Goal: Find specific page/section: Find specific page/section

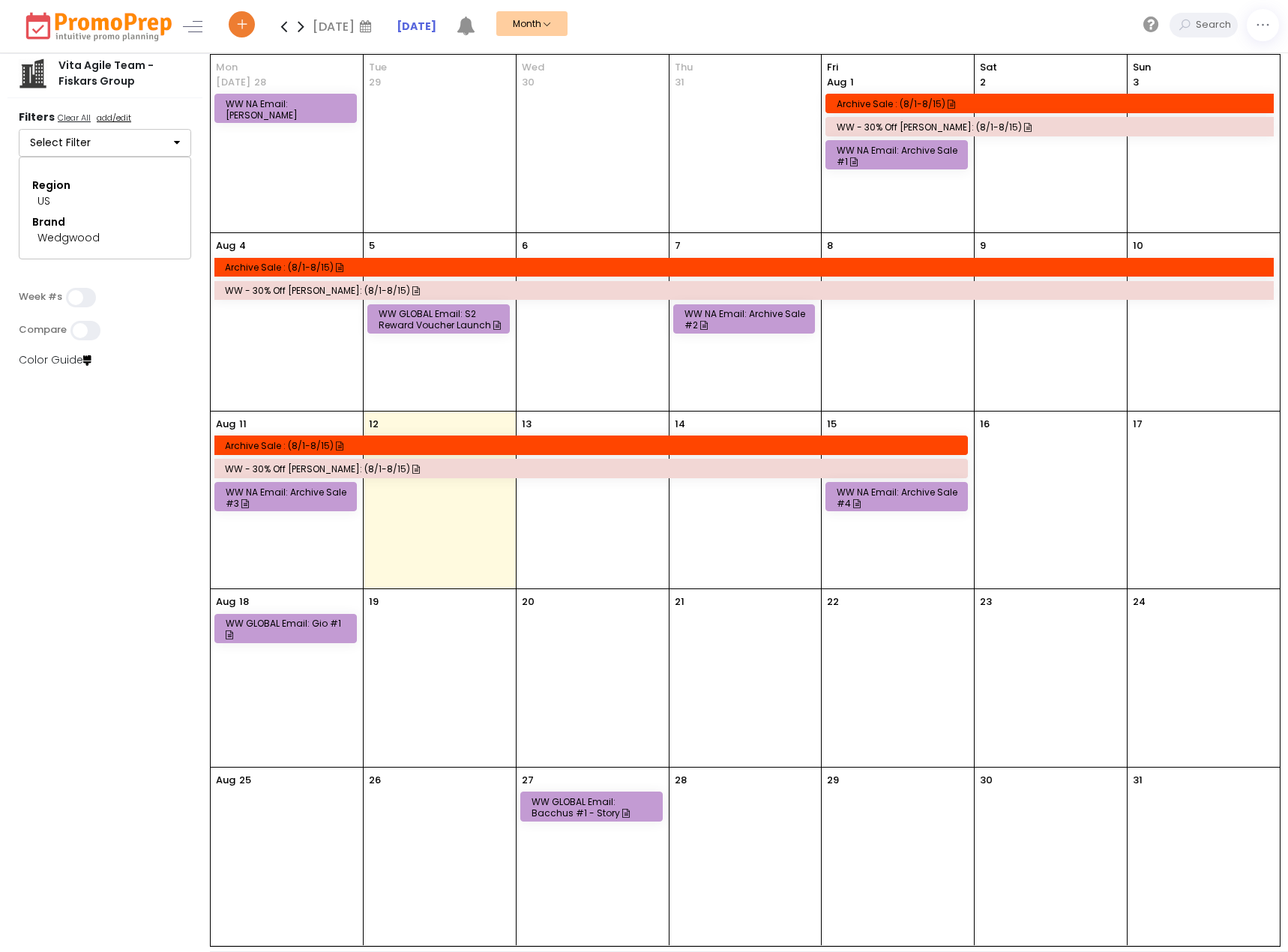
click at [131, 152] on button "Select Filter" at bounding box center [105, 143] width 172 height 29
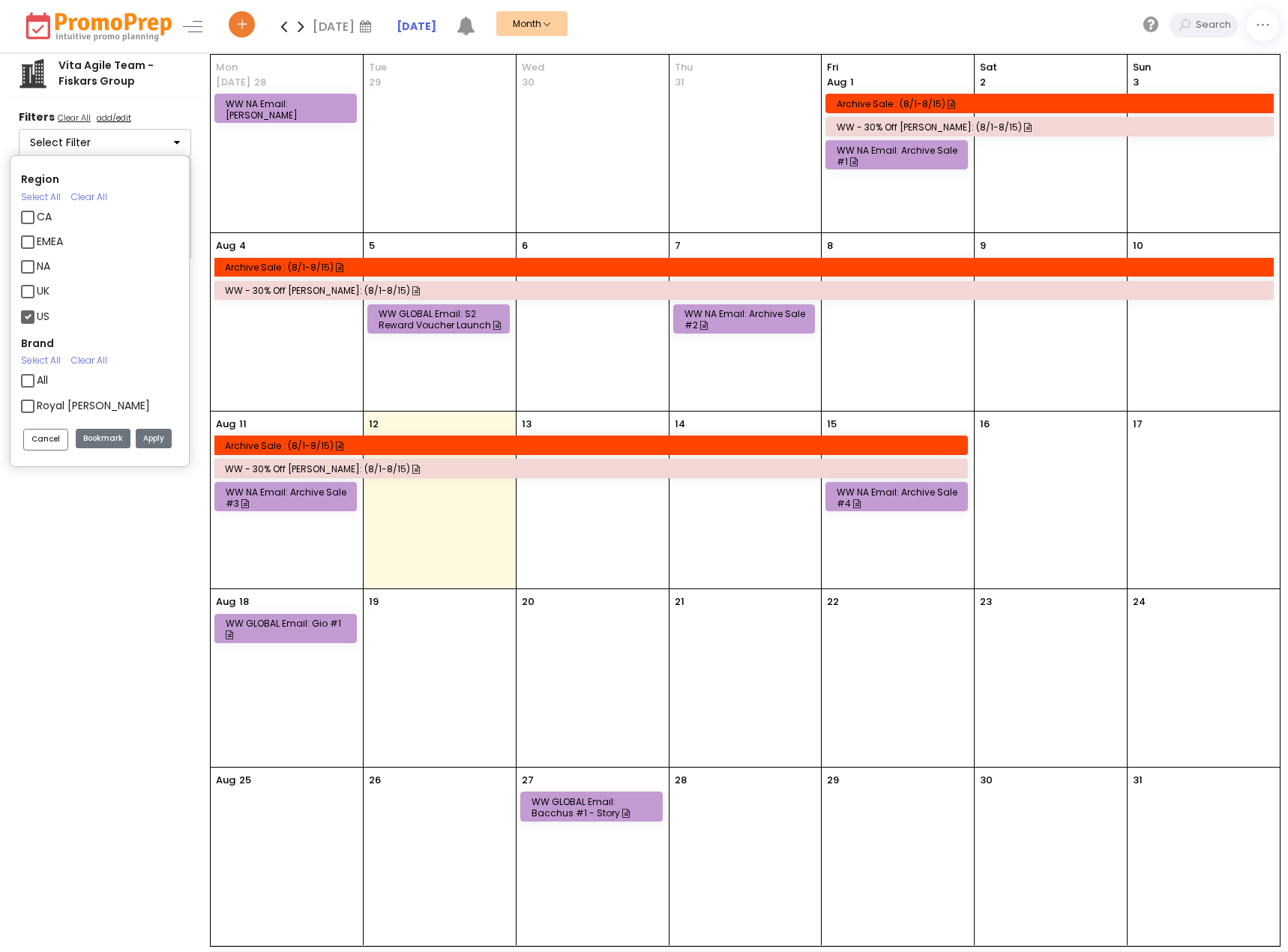
click at [46, 308] on label "US" at bounding box center [43, 316] width 13 height 15
click at [46, 306] on input "US" at bounding box center [41, 310] width 10 height 10
checkbox input "false"
click at [156, 435] on button "Apply" at bounding box center [153, 439] width 36 height 20
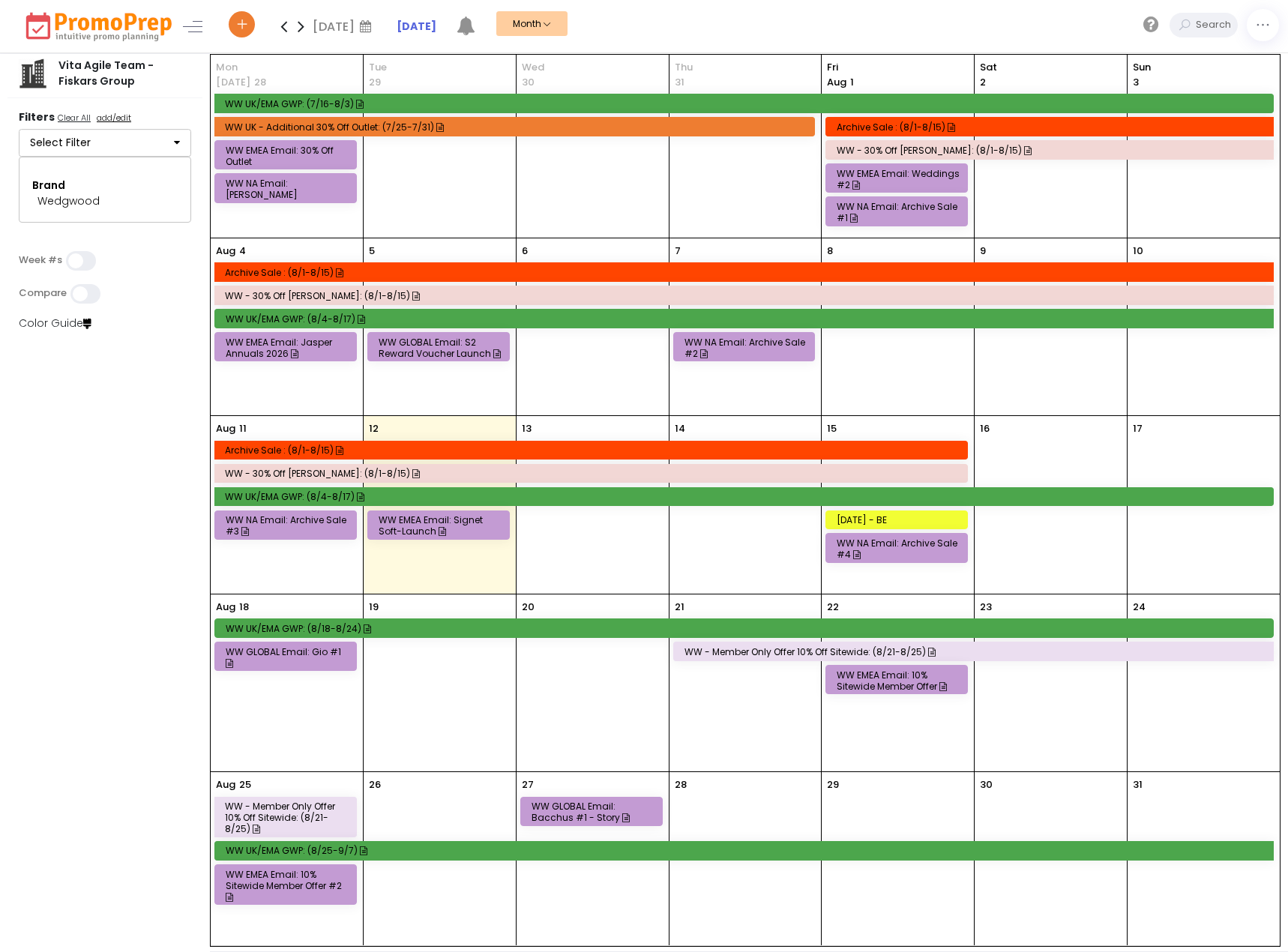
click at [114, 147] on button "Select Filter" at bounding box center [105, 143] width 172 height 29
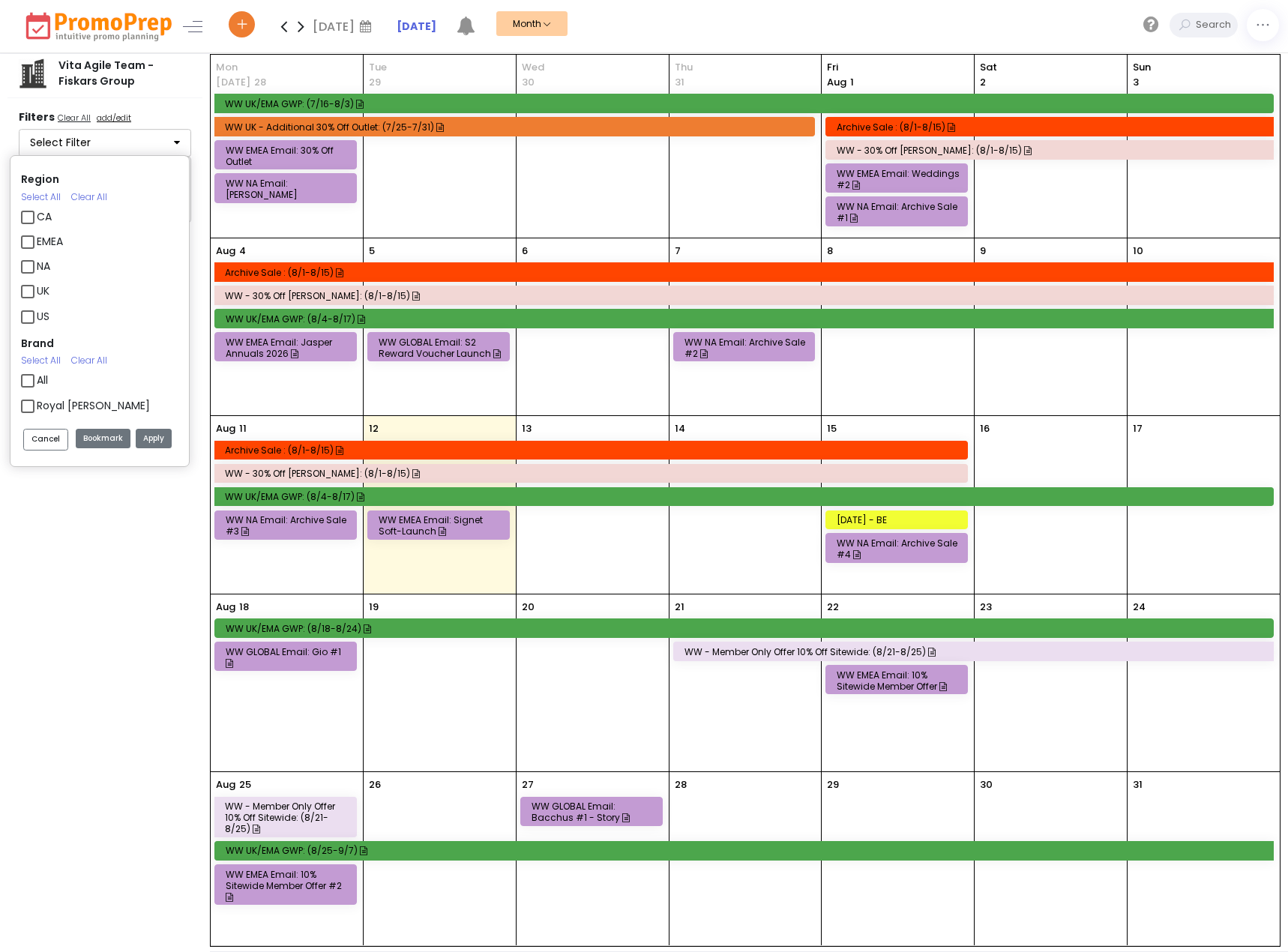
click at [69, 472] on label "Wedgwood" at bounding box center [67, 480] width 60 height 15
click at [47, 469] on input "Wedgwood" at bounding box center [41, 473] width 10 height 10
checkbox input "false"
click at [69, 447] on label "Waterford" at bounding box center [64, 454] width 54 height 15
click at [47, 444] on input "Waterford" at bounding box center [41, 449] width 10 height 10
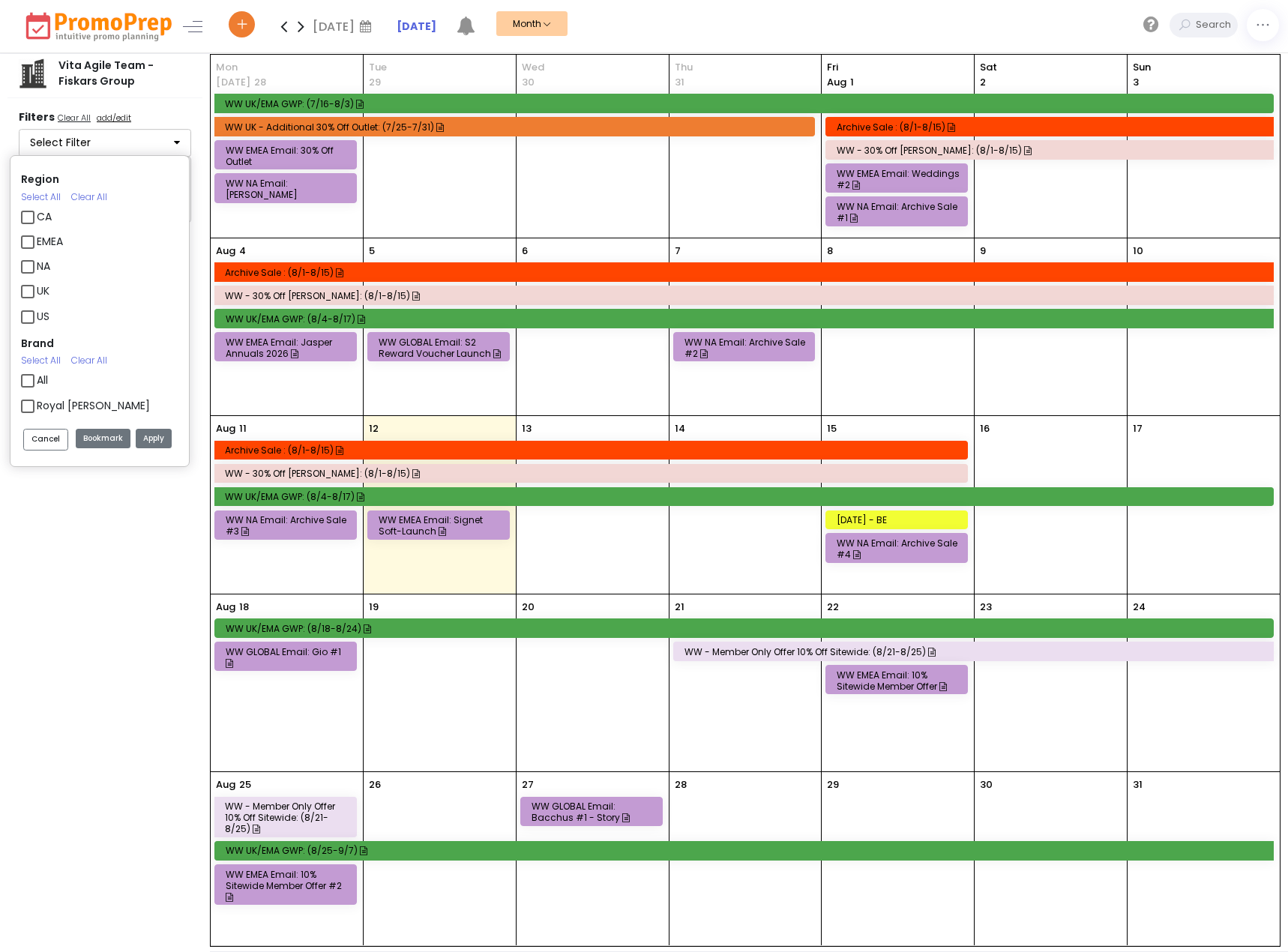
click at [77, 447] on label "Waterford" at bounding box center [64, 454] width 54 height 15
click at [47, 444] on input "Waterford" at bounding box center [41, 449] width 10 height 10
checkbox input "false"
click at [81, 398] on label "Royal [PERSON_NAME]" at bounding box center [94, 405] width 114 height 15
click at [47, 395] on input "Royal [PERSON_NAME]" at bounding box center [41, 399] width 10 height 10
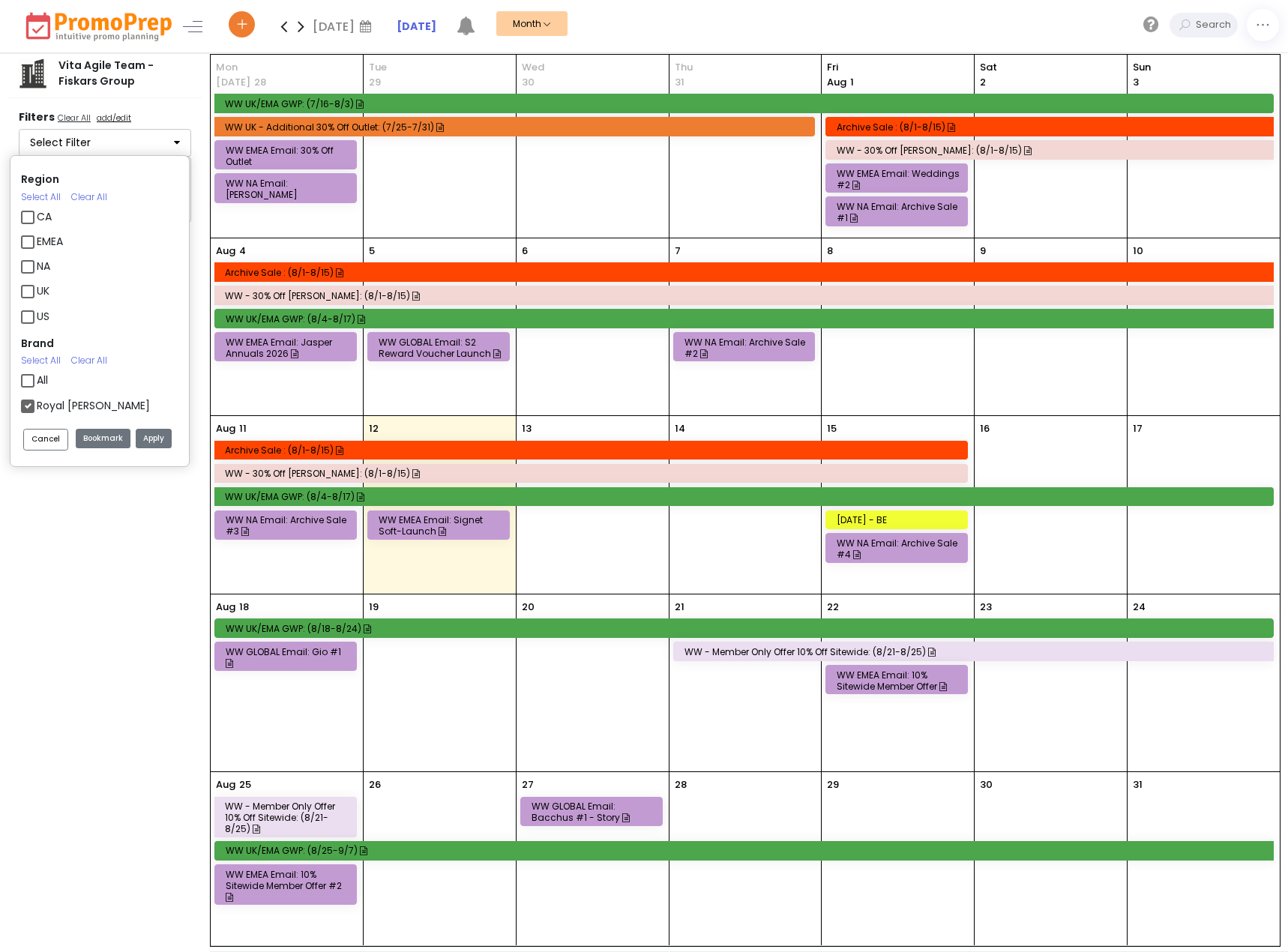
click at [149, 427] on div "Cancel Bookmark Apply" at bounding box center [100, 442] width 179 height 48
click at [157, 444] on button "Apply" at bounding box center [153, 439] width 36 height 20
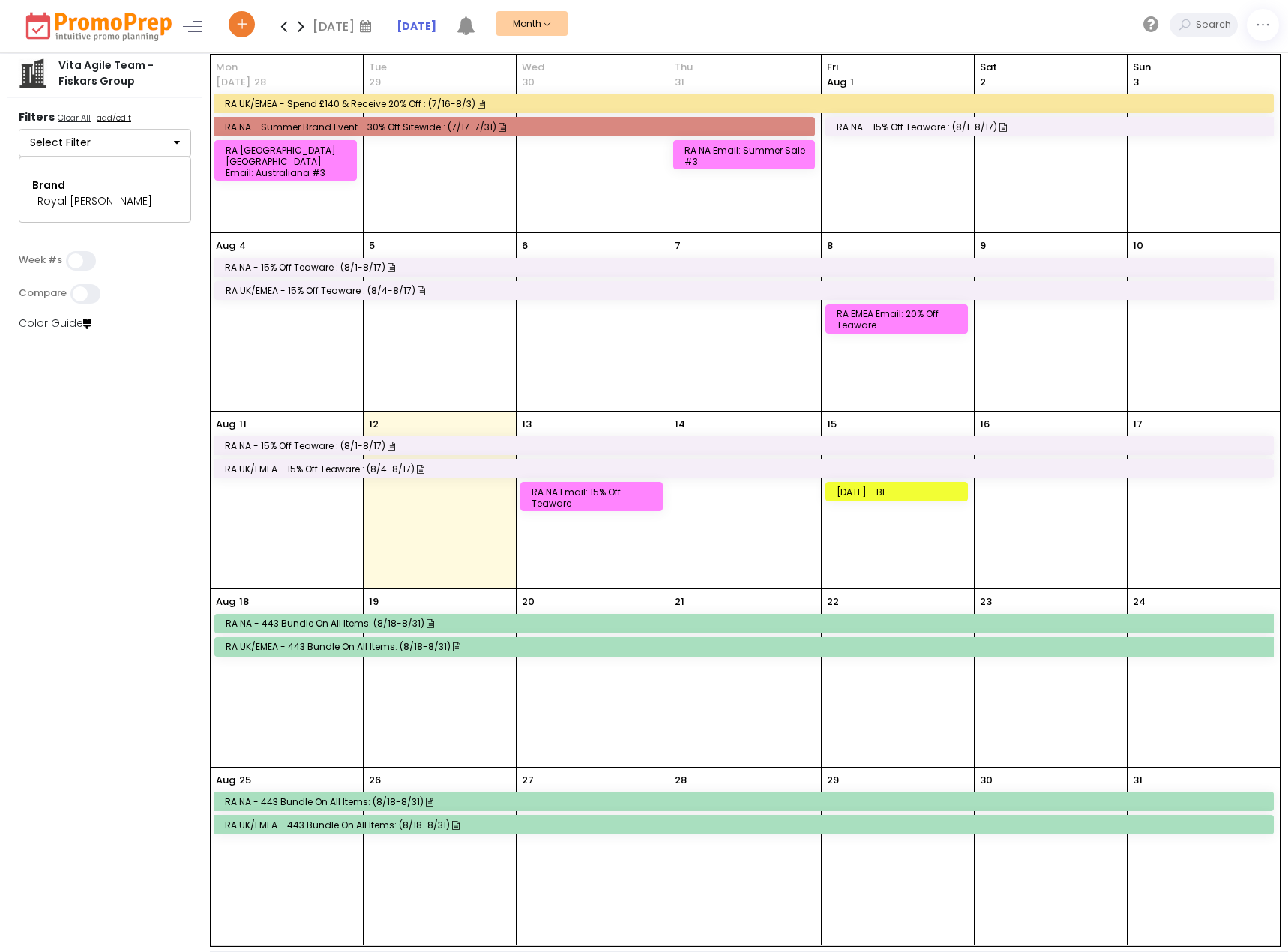
click at [113, 142] on button "Select Filter" at bounding box center [105, 143] width 172 height 29
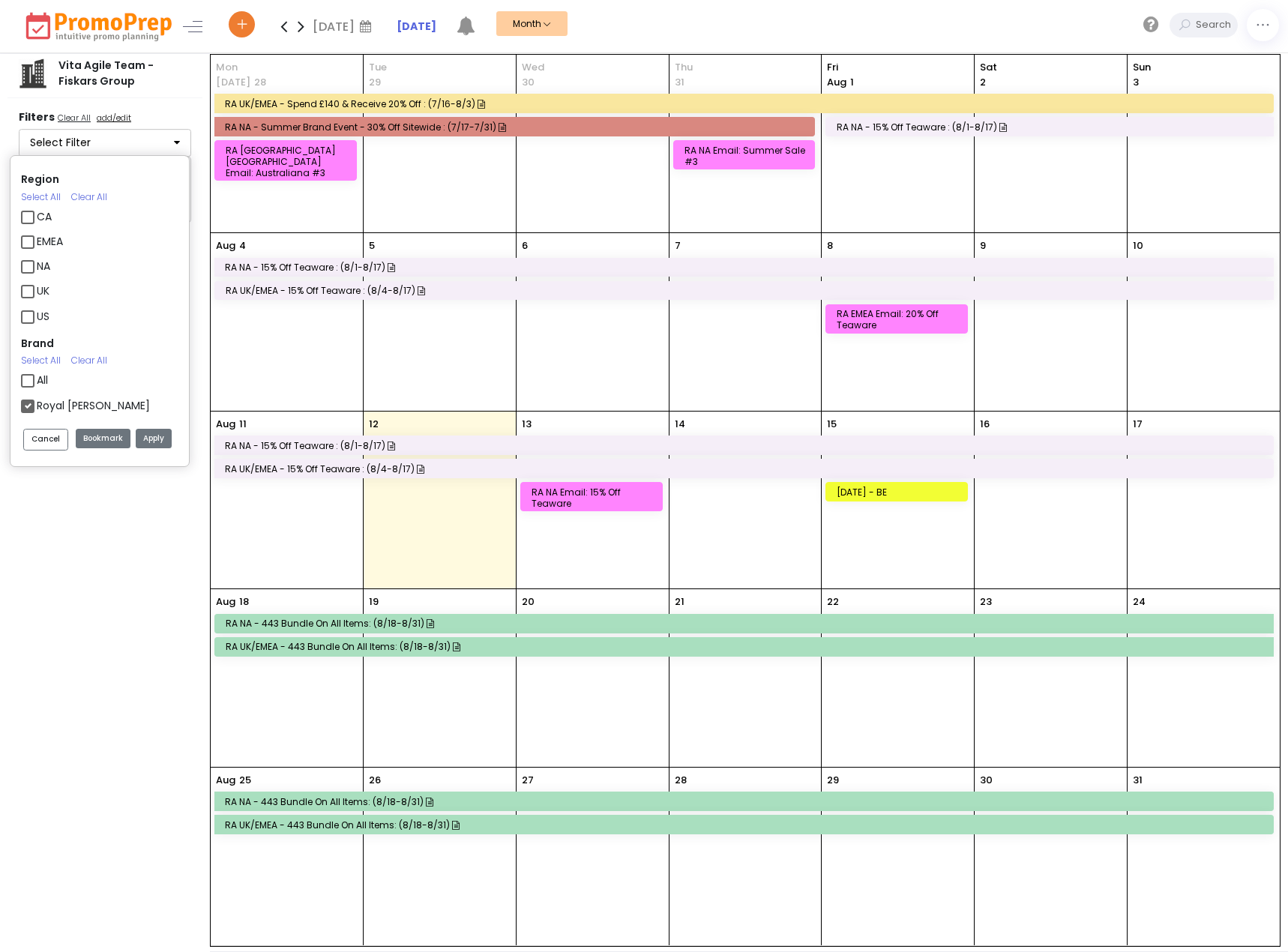
click at [87, 398] on label "Royal [PERSON_NAME]" at bounding box center [94, 405] width 114 height 15
click at [47, 395] on input "Royal [PERSON_NAME]" at bounding box center [41, 399] width 10 height 10
checkbox input "false"
click at [90, 423] on label "Royal Doulton" at bounding box center [73, 430] width 72 height 15
click at [47, 420] on input "Royal Doulton" at bounding box center [41, 425] width 10 height 10
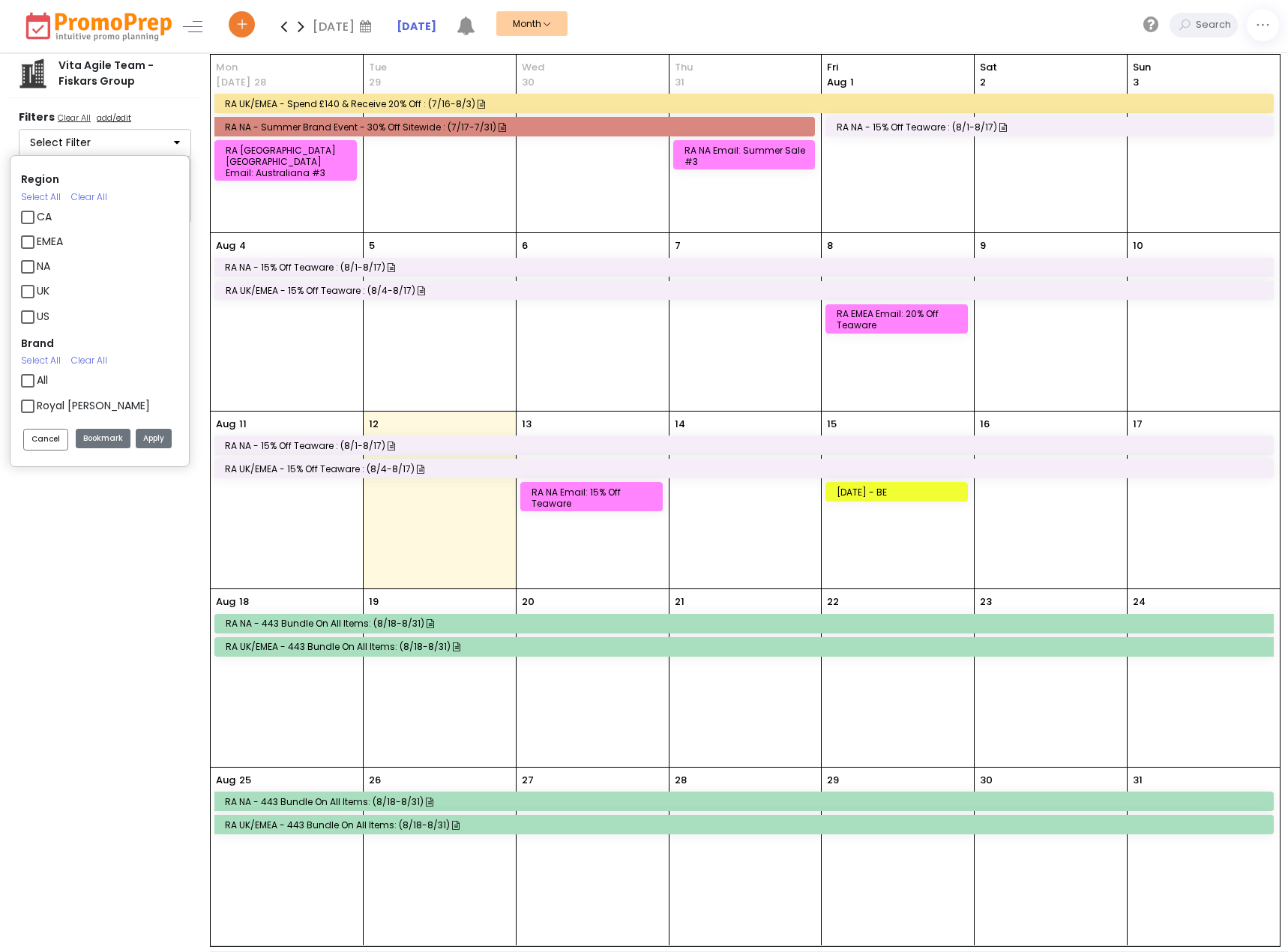
click at [149, 437] on button "Apply" at bounding box center [153, 439] width 36 height 20
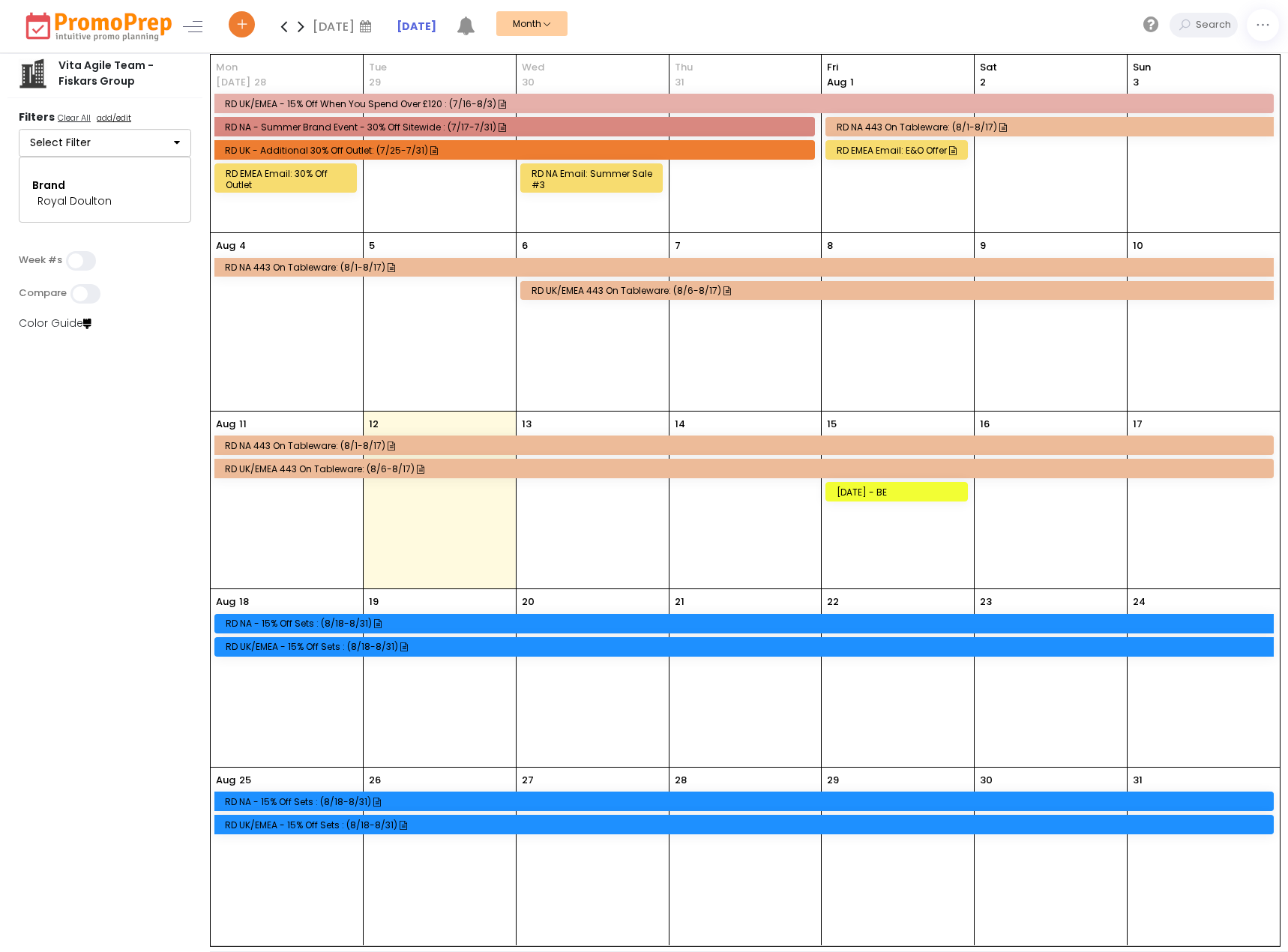
click at [97, 142] on button "Select Filter" at bounding box center [105, 143] width 172 height 29
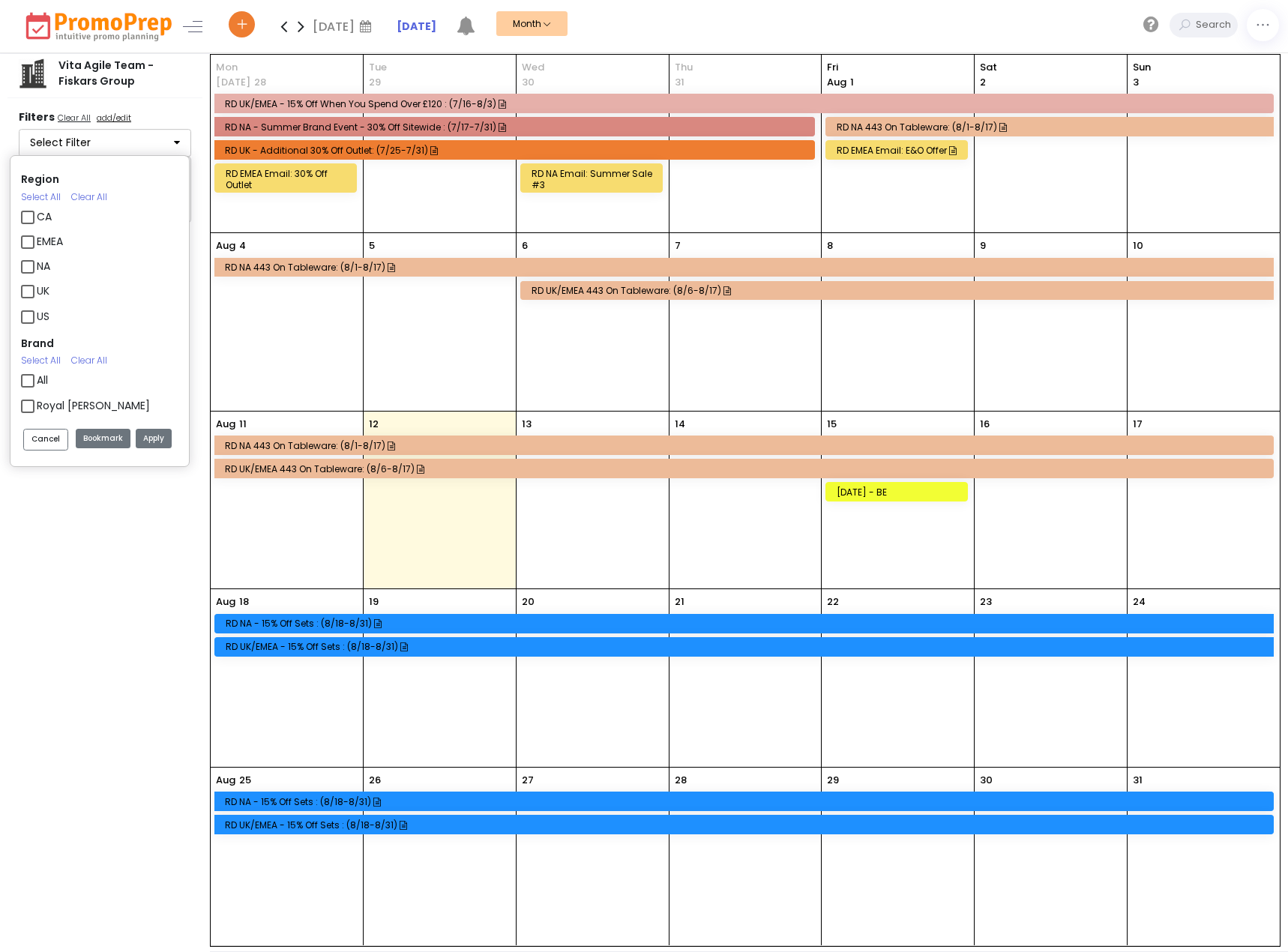
click at [81, 423] on label "Royal Doulton" at bounding box center [73, 430] width 72 height 15
click at [47, 420] on input "Royal Doulton" at bounding box center [41, 425] width 10 height 10
checkbox input "false"
click at [166, 435] on button "Apply" at bounding box center [153, 439] width 36 height 20
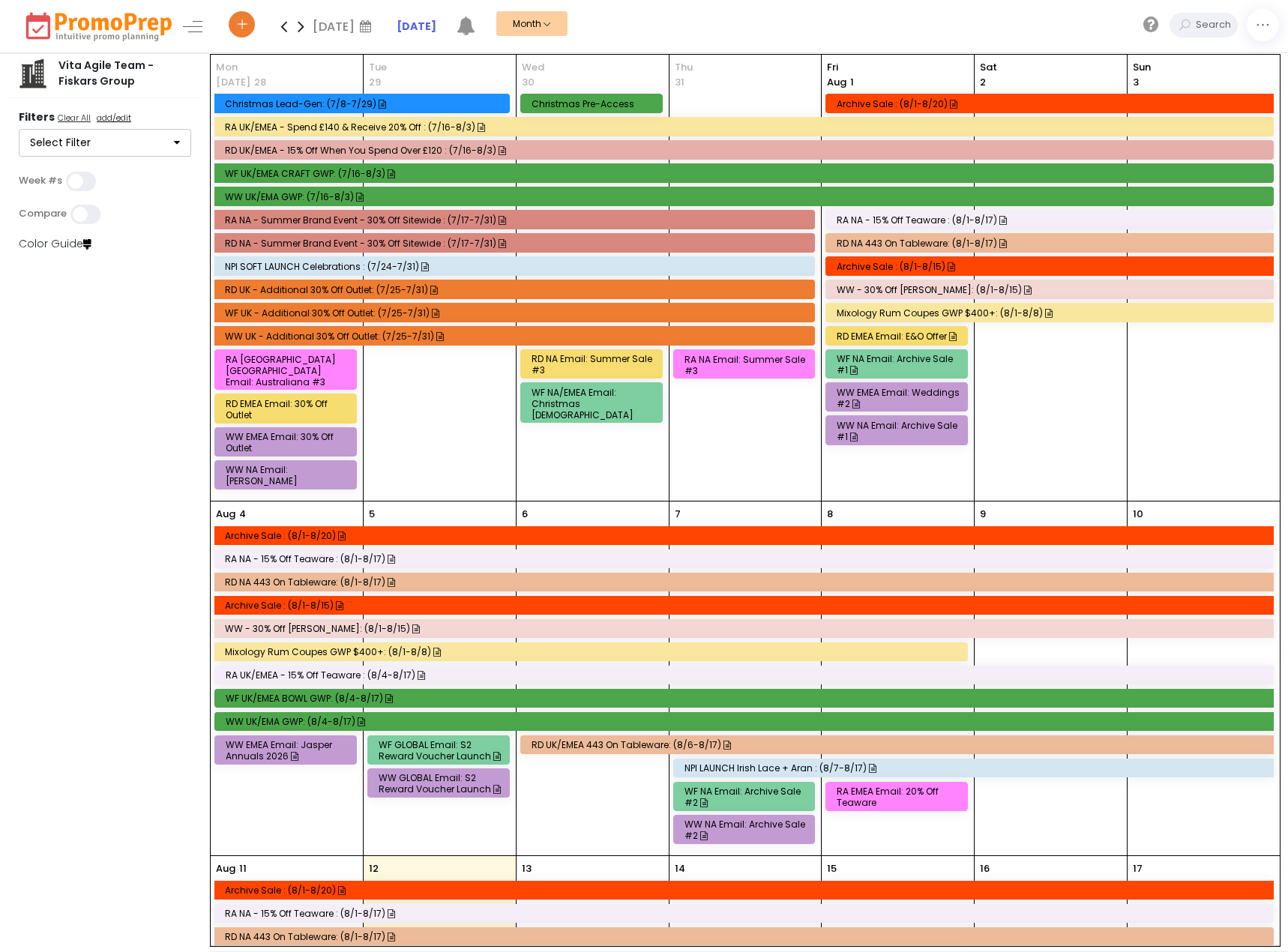
click at [174, 158] on div "Select Filter Region Select All Clear All CA EMEA NA [GEOGRAPHIC_DATA] [GEOGRAP…" at bounding box center [105, 142] width 172 height 32
click at [167, 149] on button "Select Filter" at bounding box center [105, 143] width 172 height 29
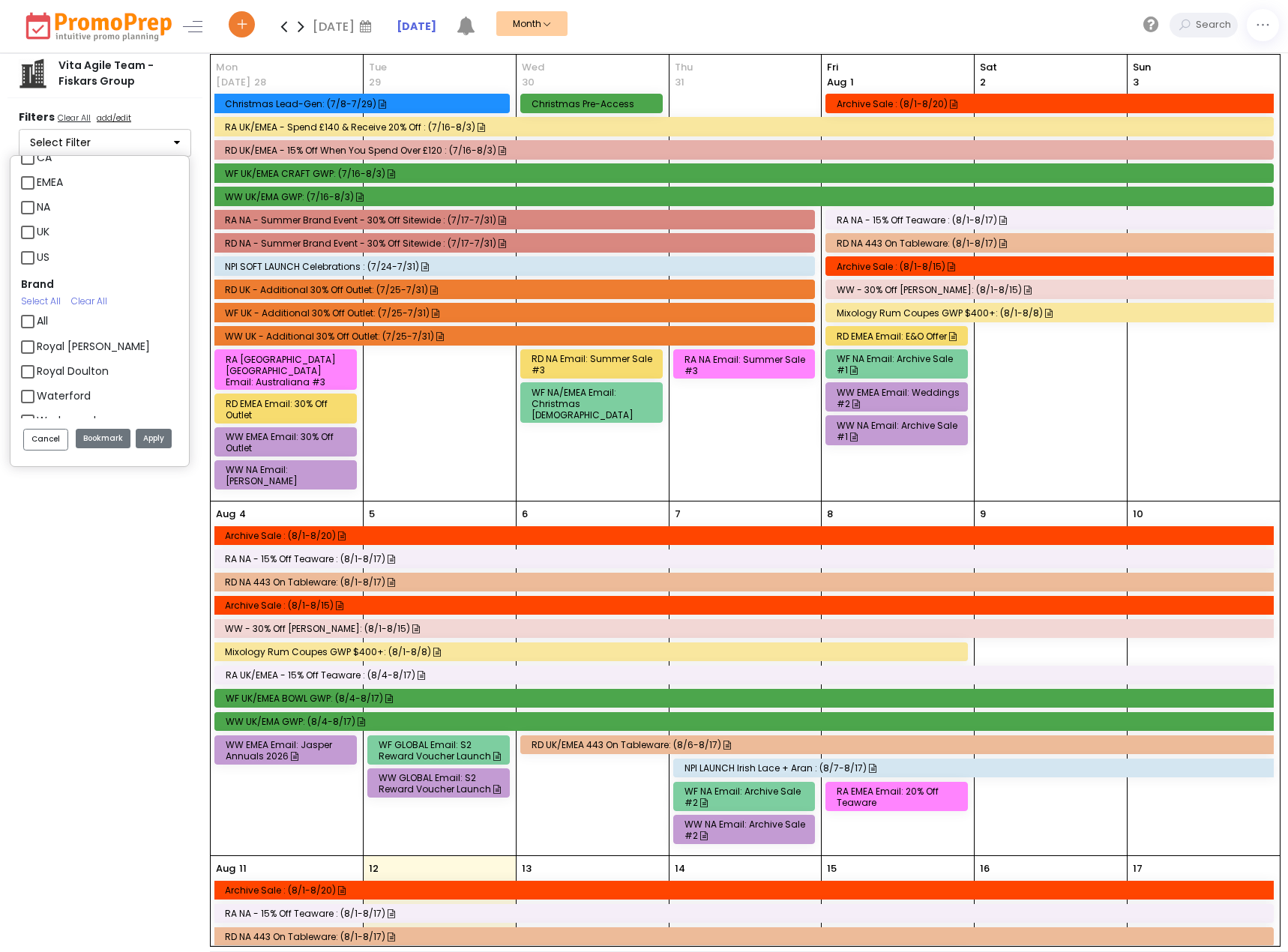
scroll to position [150, 0]
click at [80, 320] on span "Wedgwood" at bounding box center [67, 329] width 60 height 18
click at [90, 331] on label "Wedgwood" at bounding box center [67, 329] width 60 height 15
click at [47, 329] on input "Wedgwood" at bounding box center [41, 324] width 10 height 10
checkbox input "true"
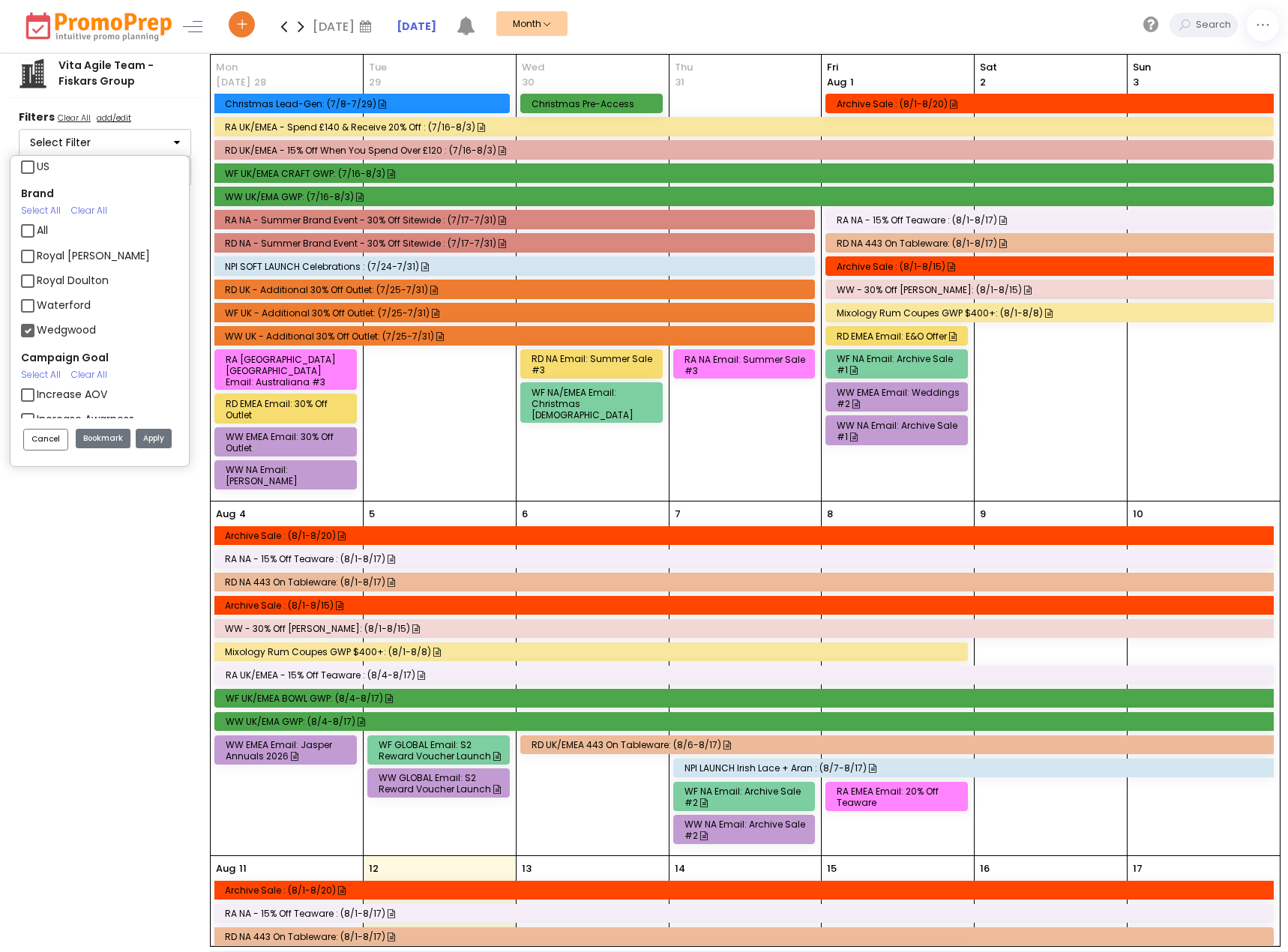
click at [152, 430] on button "Apply" at bounding box center [153, 439] width 36 height 20
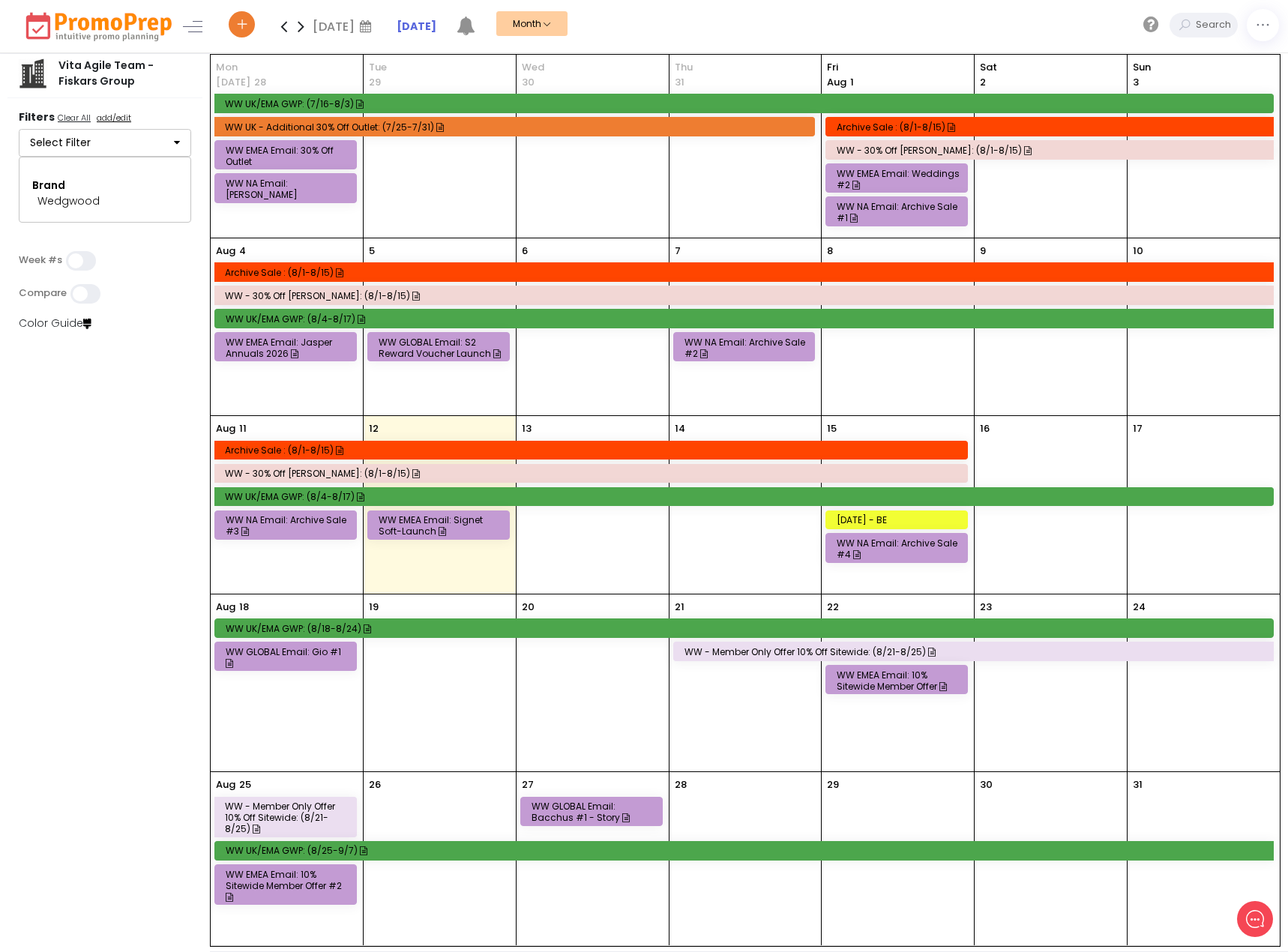
click at [140, 144] on button "Select Filter" at bounding box center [105, 143] width 172 height 29
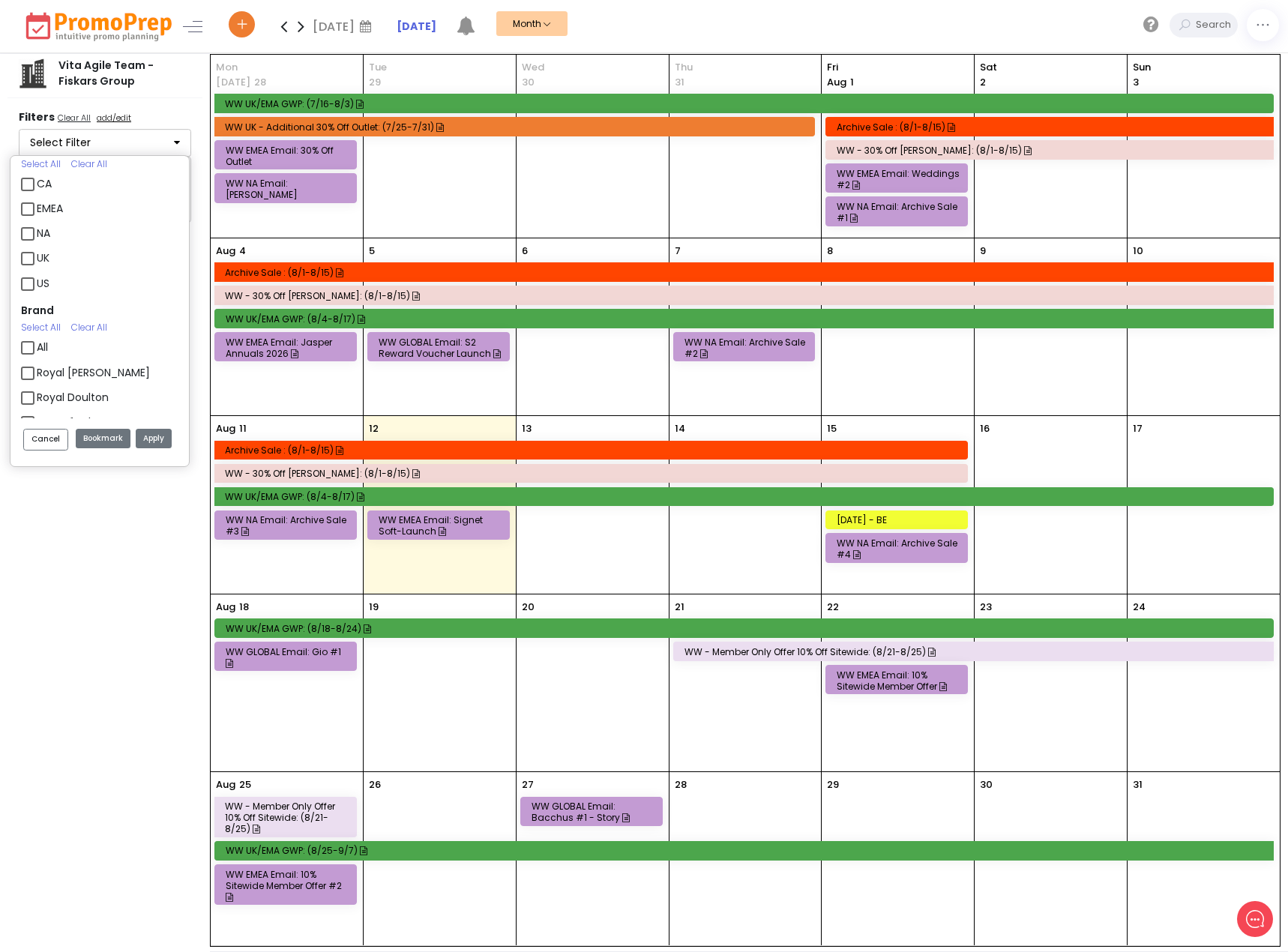
scroll to position [0, 0]
click at [51, 237] on label "EMEA" at bounding box center [50, 241] width 26 height 15
click at [47, 237] on input "EMEA" at bounding box center [41, 235] width 10 height 10
checkbox input "true"
click at [44, 271] on label "NA" at bounding box center [43, 266] width 14 height 15
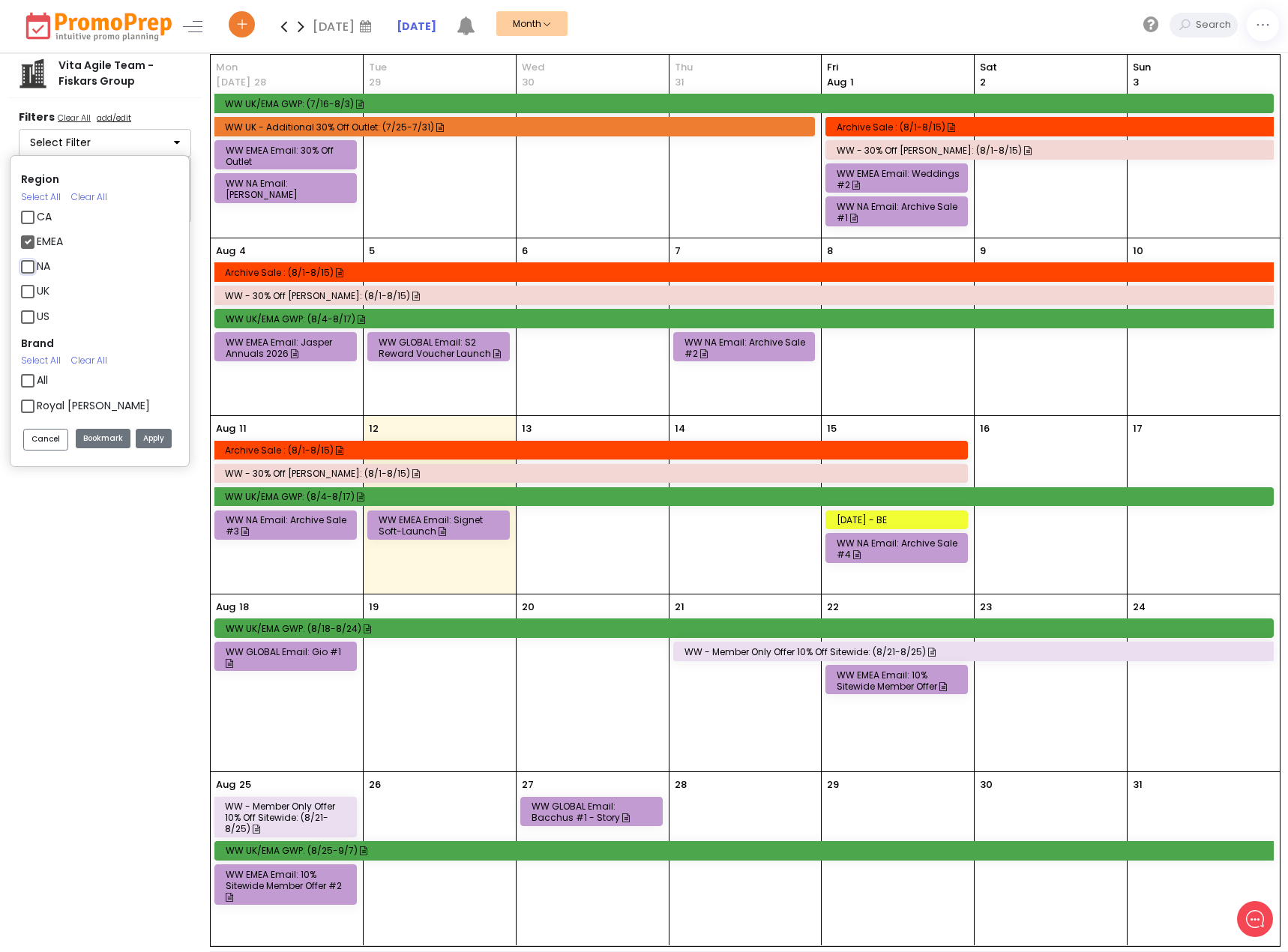
click at [44, 265] on input "NA" at bounding box center [41, 260] width 10 height 10
click at [37, 265] on label "NA" at bounding box center [43, 266] width 14 height 15
click at [37, 265] on input "NA" at bounding box center [41, 260] width 10 height 10
checkbox input "false"
click at [38, 301] on div "UK" at bounding box center [99, 292] width 158 height 24
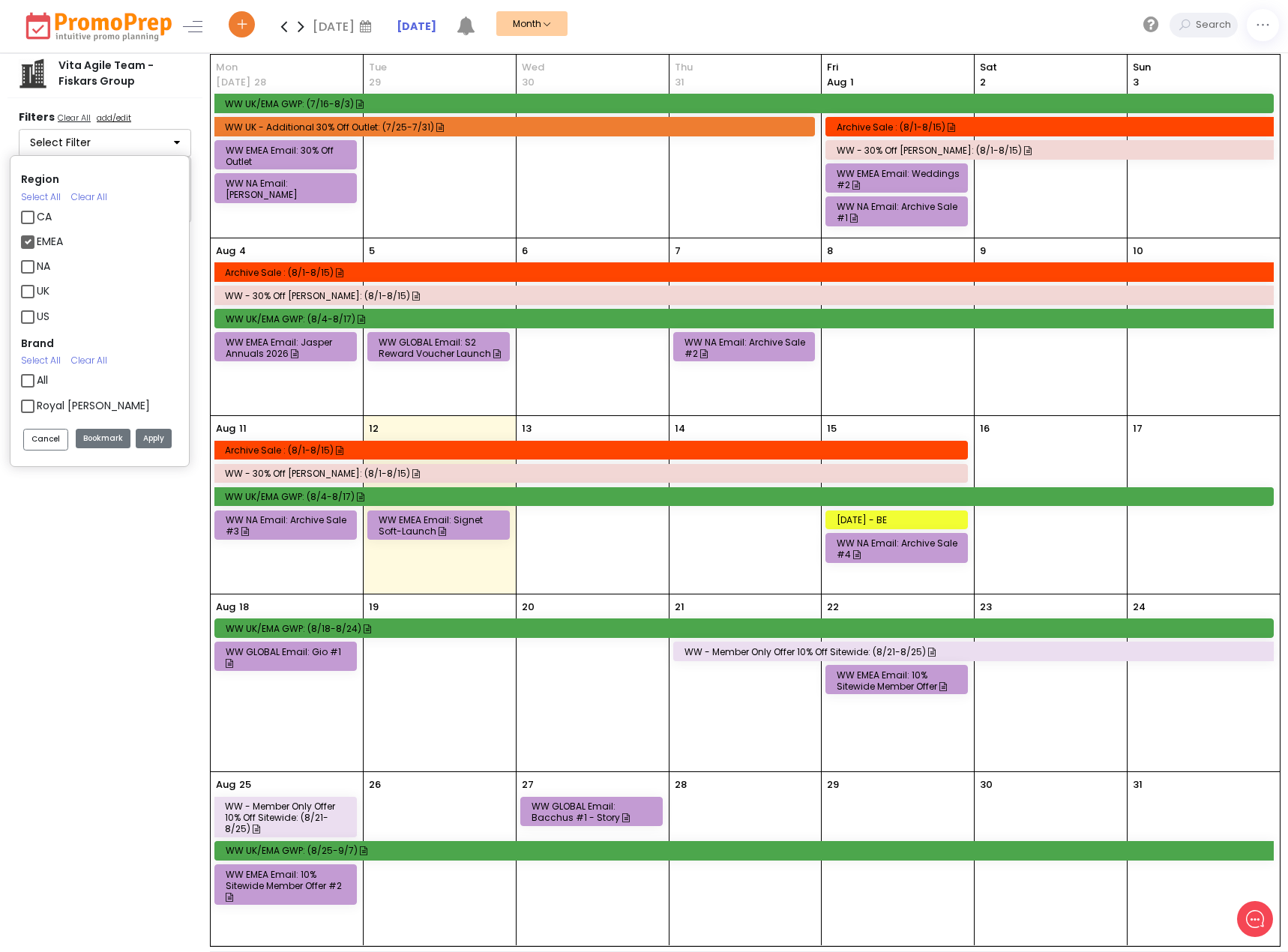
click at [39, 295] on label "UK" at bounding box center [43, 290] width 13 height 15
click at [39, 290] on input "UK" at bounding box center [41, 285] width 10 height 10
checkbox input "true"
click at [164, 438] on button "Apply" at bounding box center [153, 439] width 36 height 20
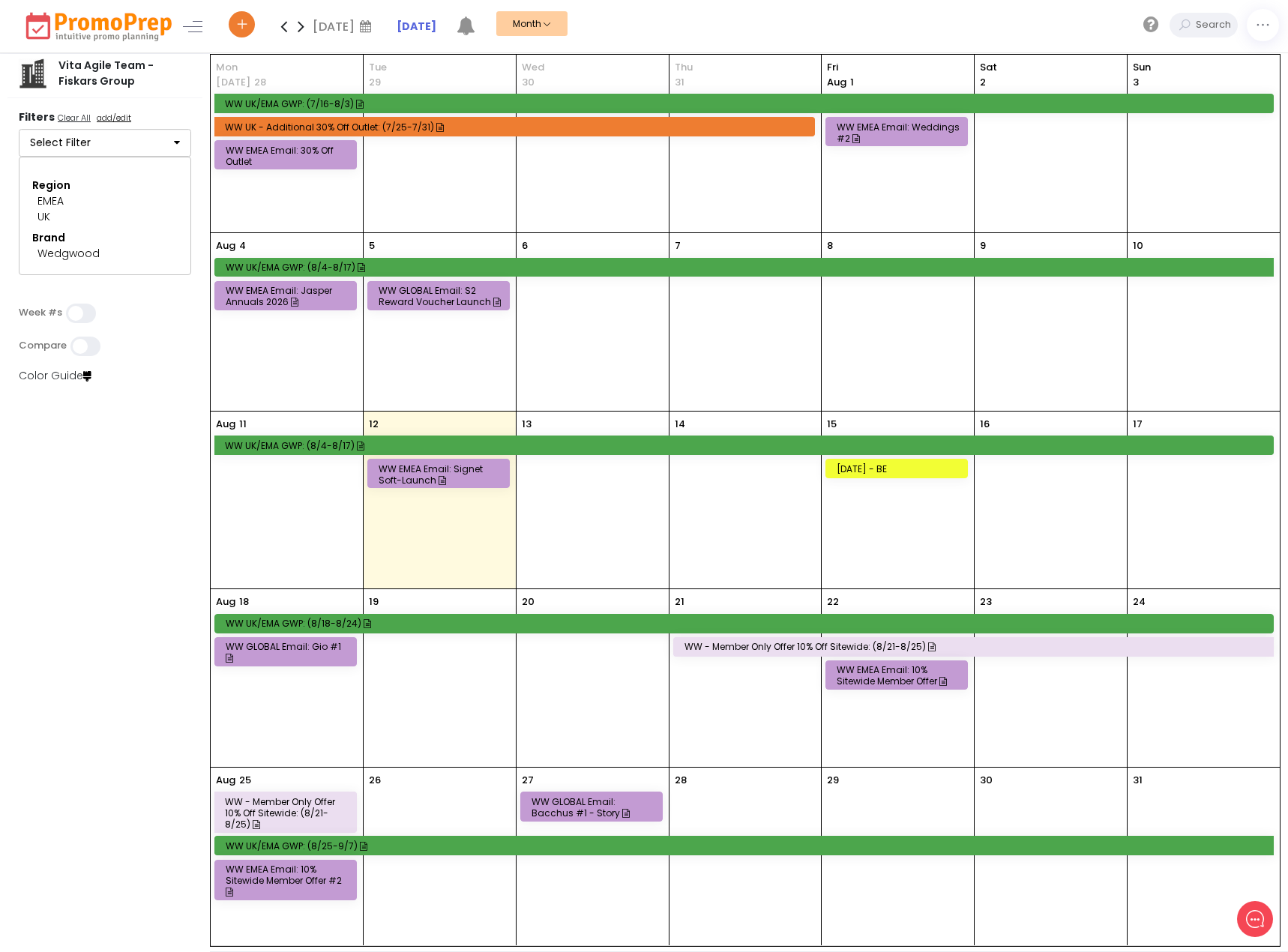
click at [169, 131] on button "Select Filter" at bounding box center [105, 143] width 172 height 29
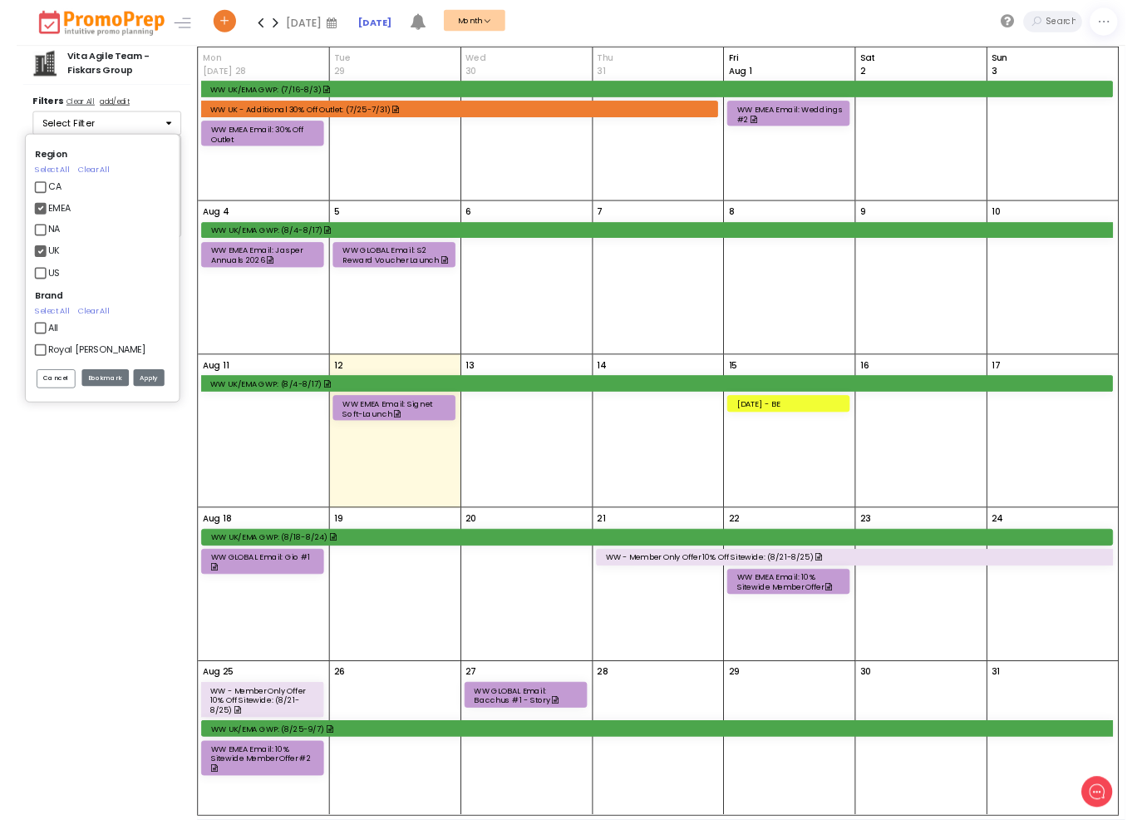
scroll to position [83, 0]
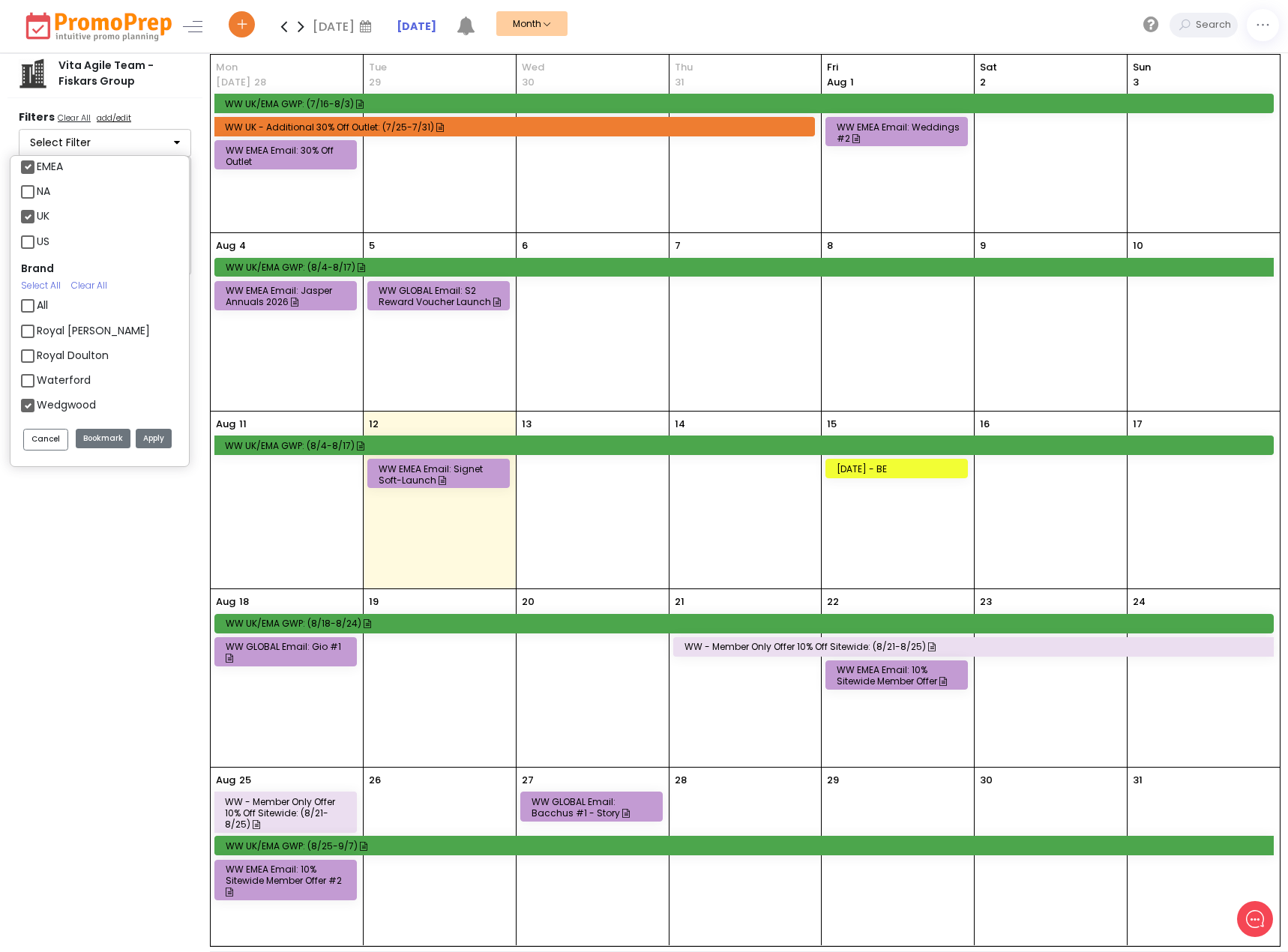
click at [83, 400] on label "Wedgwood" at bounding box center [67, 405] width 60 height 15
click at [47, 400] on input "Wedgwood" at bounding box center [41, 398] width 10 height 10
checkbox input "false"
click at [79, 379] on label "Waterford" at bounding box center [64, 380] width 54 height 15
click at [47, 379] on input "Waterford" at bounding box center [41, 374] width 10 height 10
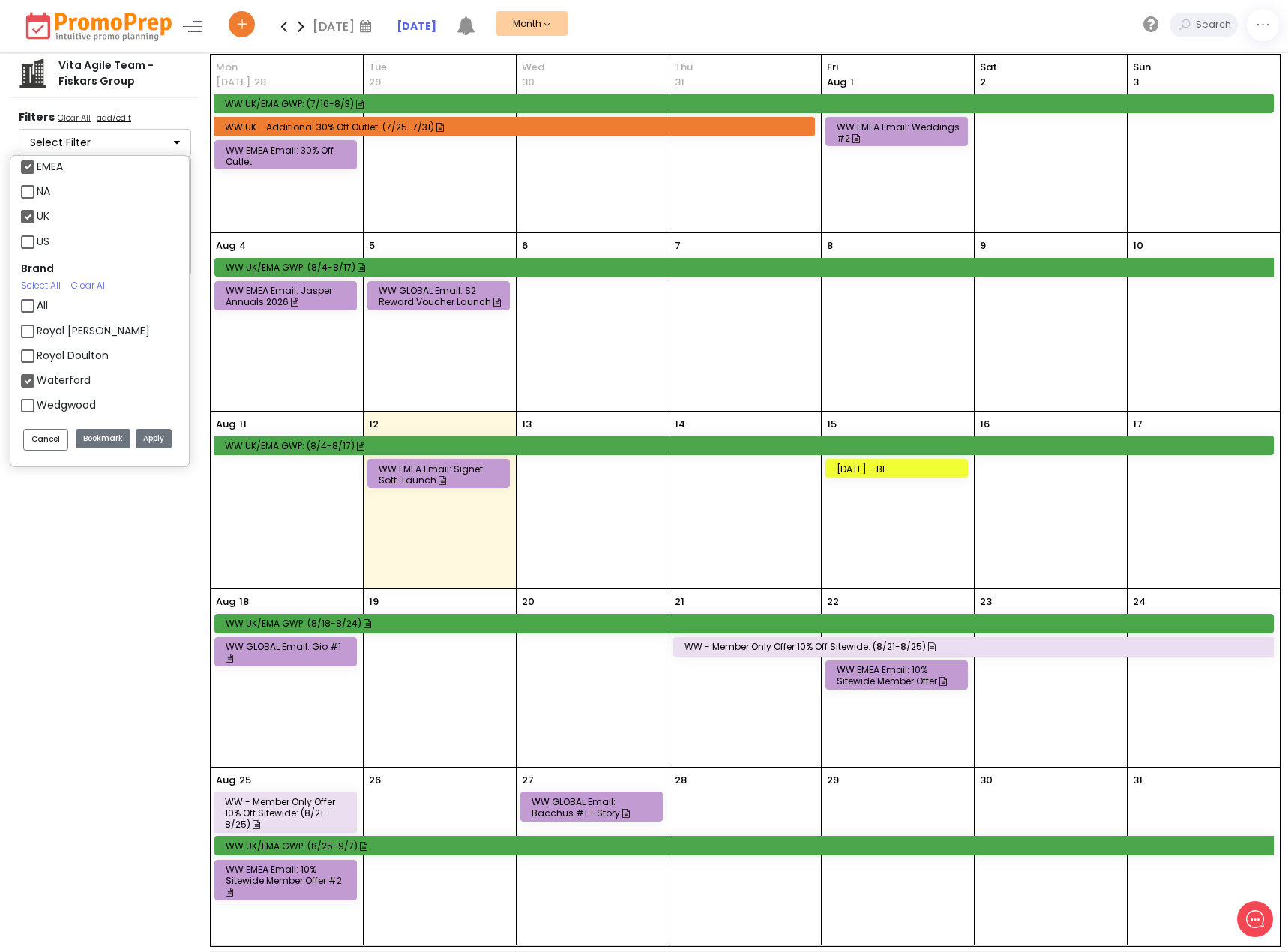
click at [151, 444] on button "Apply" at bounding box center [153, 439] width 36 height 20
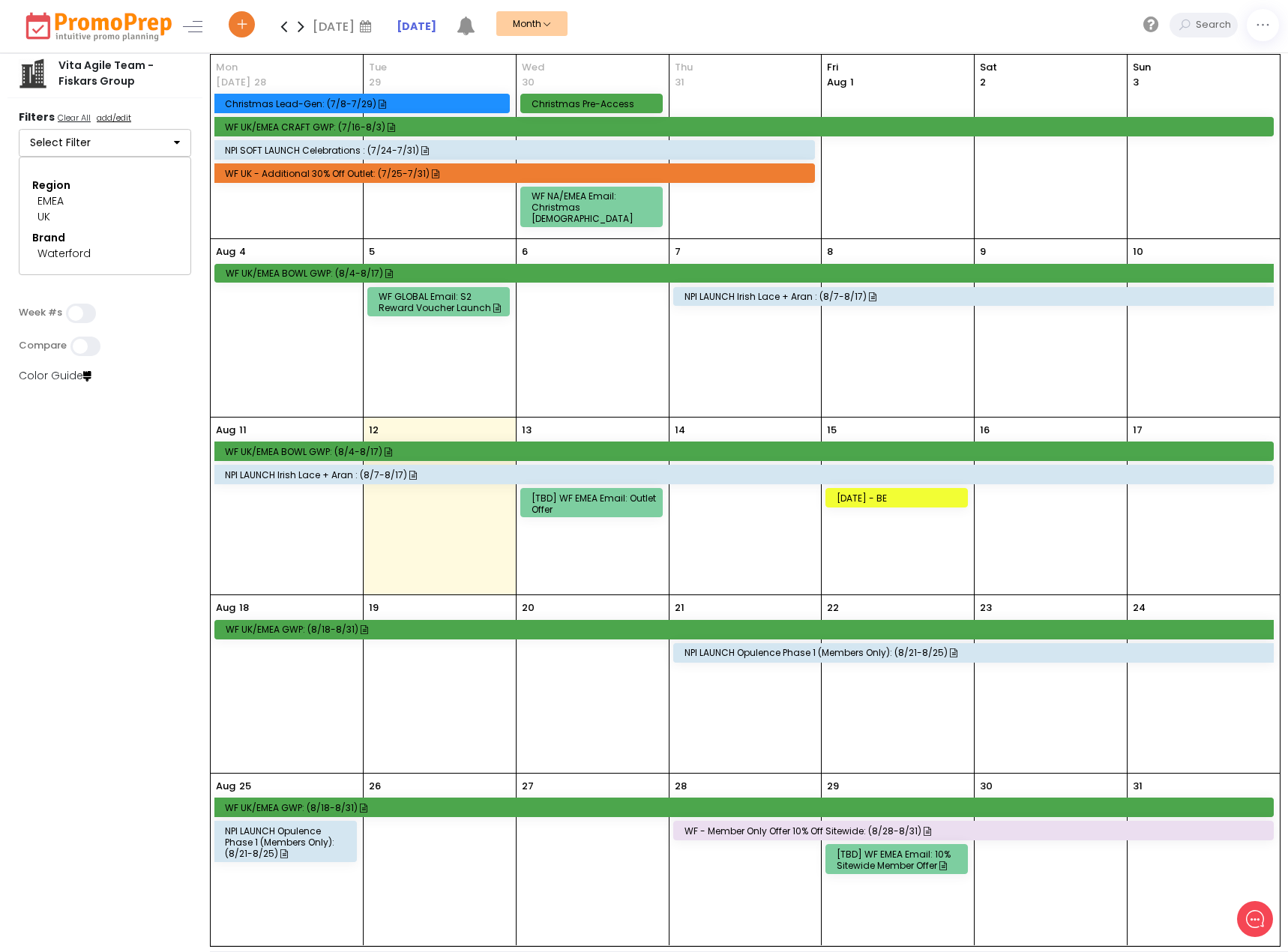
click at [117, 156] on button "Select Filter" at bounding box center [105, 143] width 172 height 29
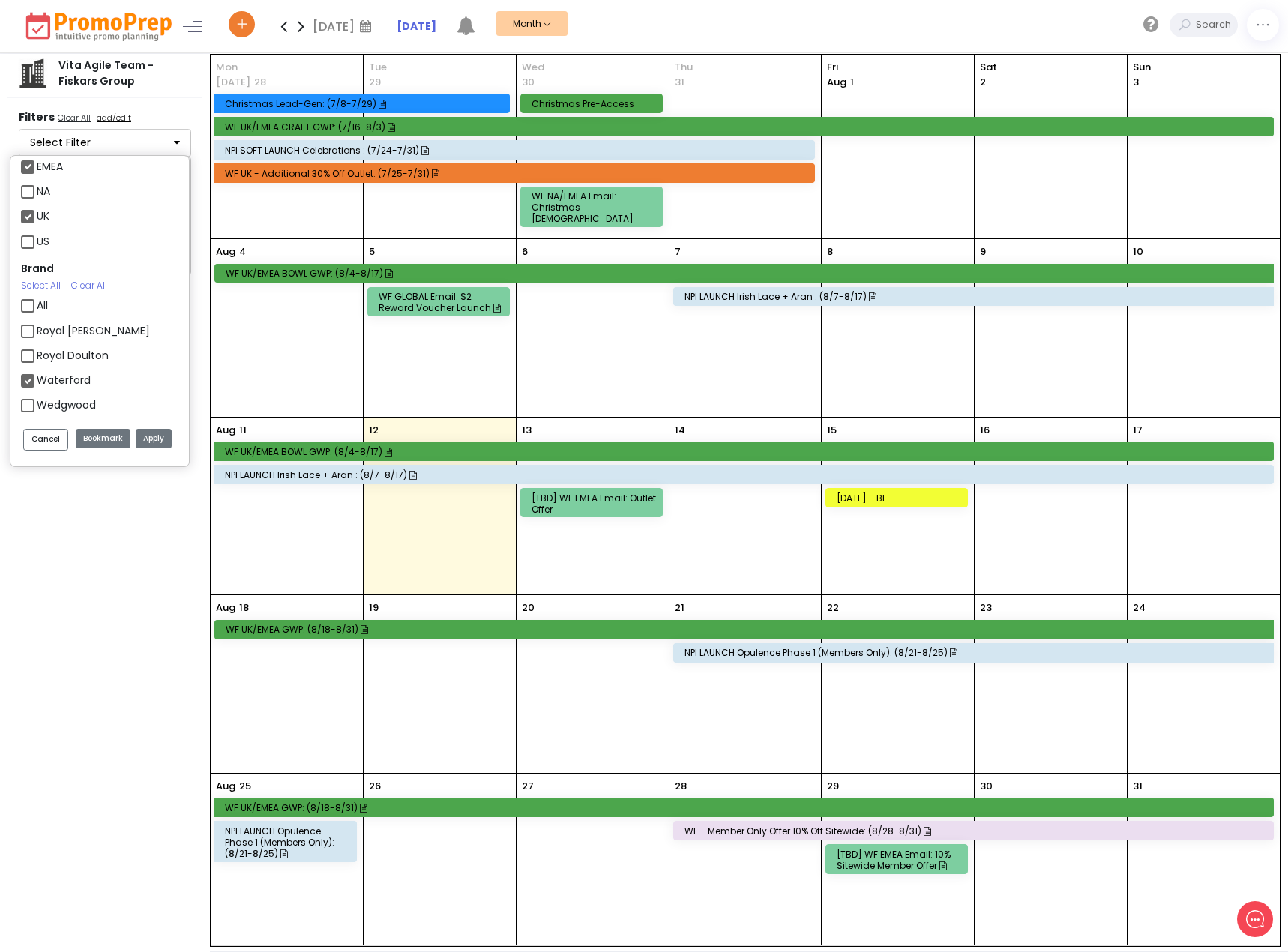
click at [73, 379] on label "Waterford" at bounding box center [64, 380] width 54 height 15
click at [47, 379] on input "Waterford" at bounding box center [41, 374] width 10 height 10
checkbox input "false"
click at [80, 359] on label "Royal Doulton" at bounding box center [73, 355] width 72 height 15
click at [47, 354] on input "Royal Doulton" at bounding box center [41, 349] width 10 height 10
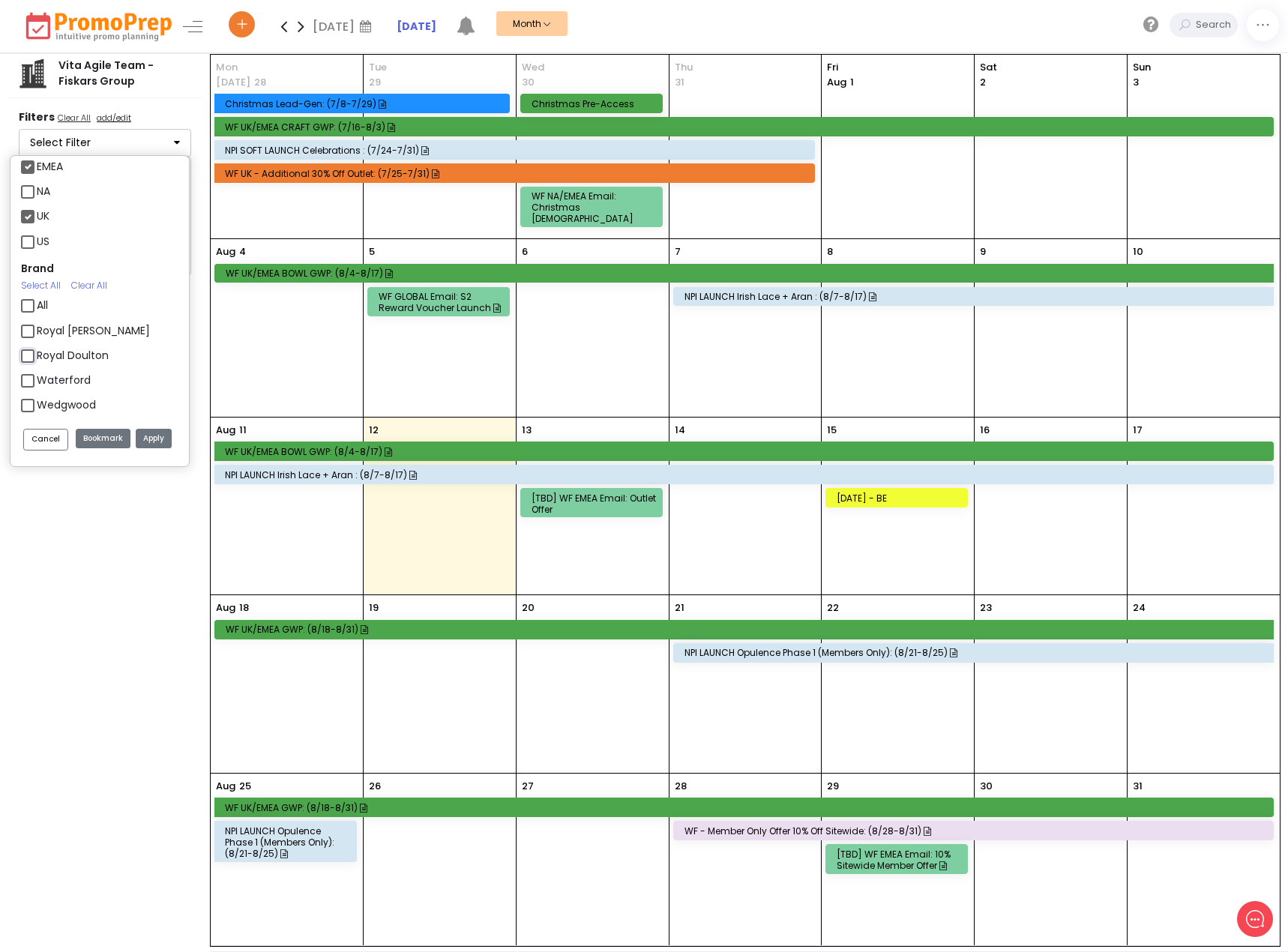
checkbox input "true"
click at [148, 433] on button "Apply" at bounding box center [153, 439] width 36 height 20
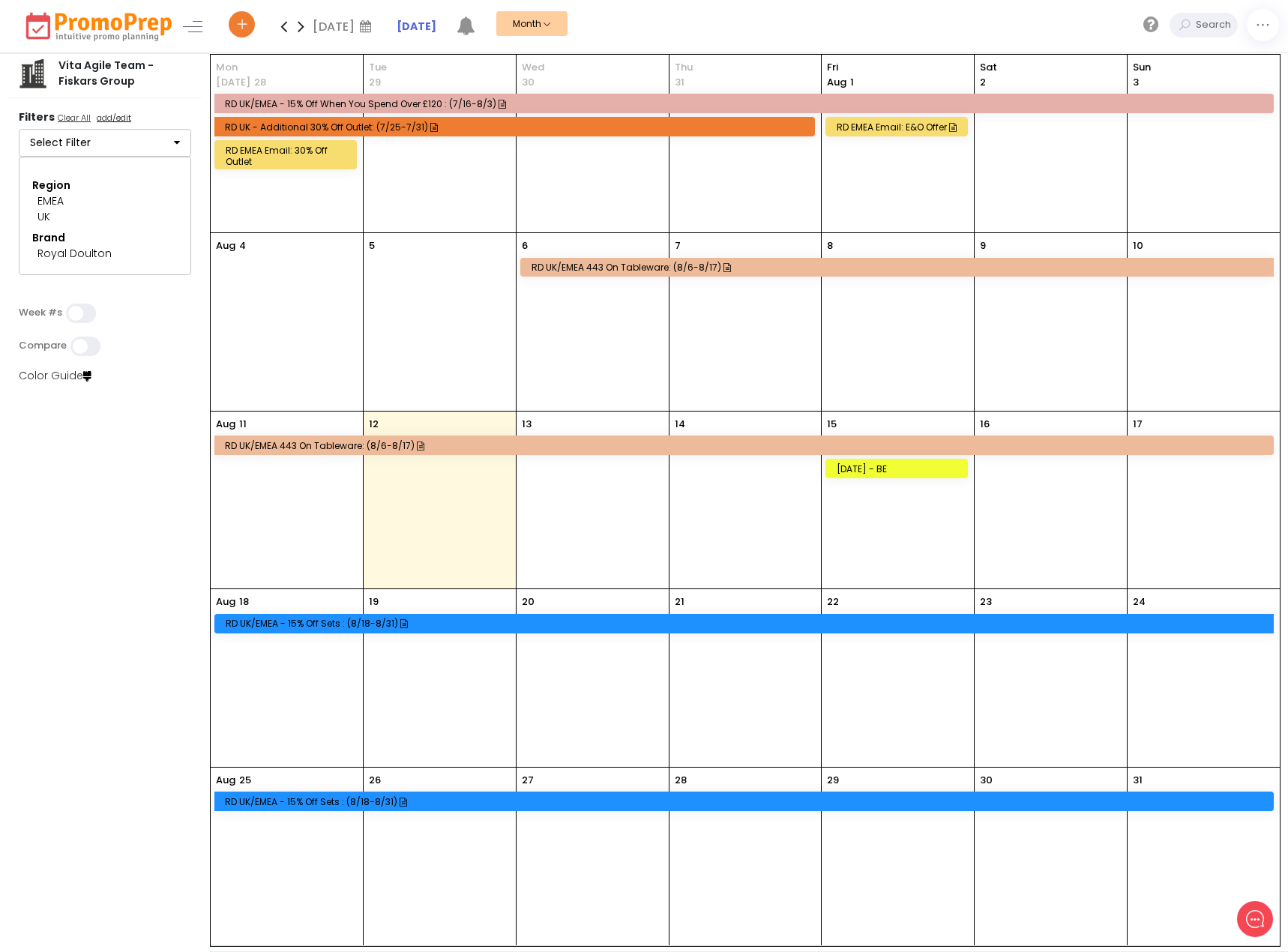
click at [299, 450] on div "RD UK/EMEA 443 on Tableware: (8/6-8/17)" at bounding box center [746, 445] width 1043 height 11
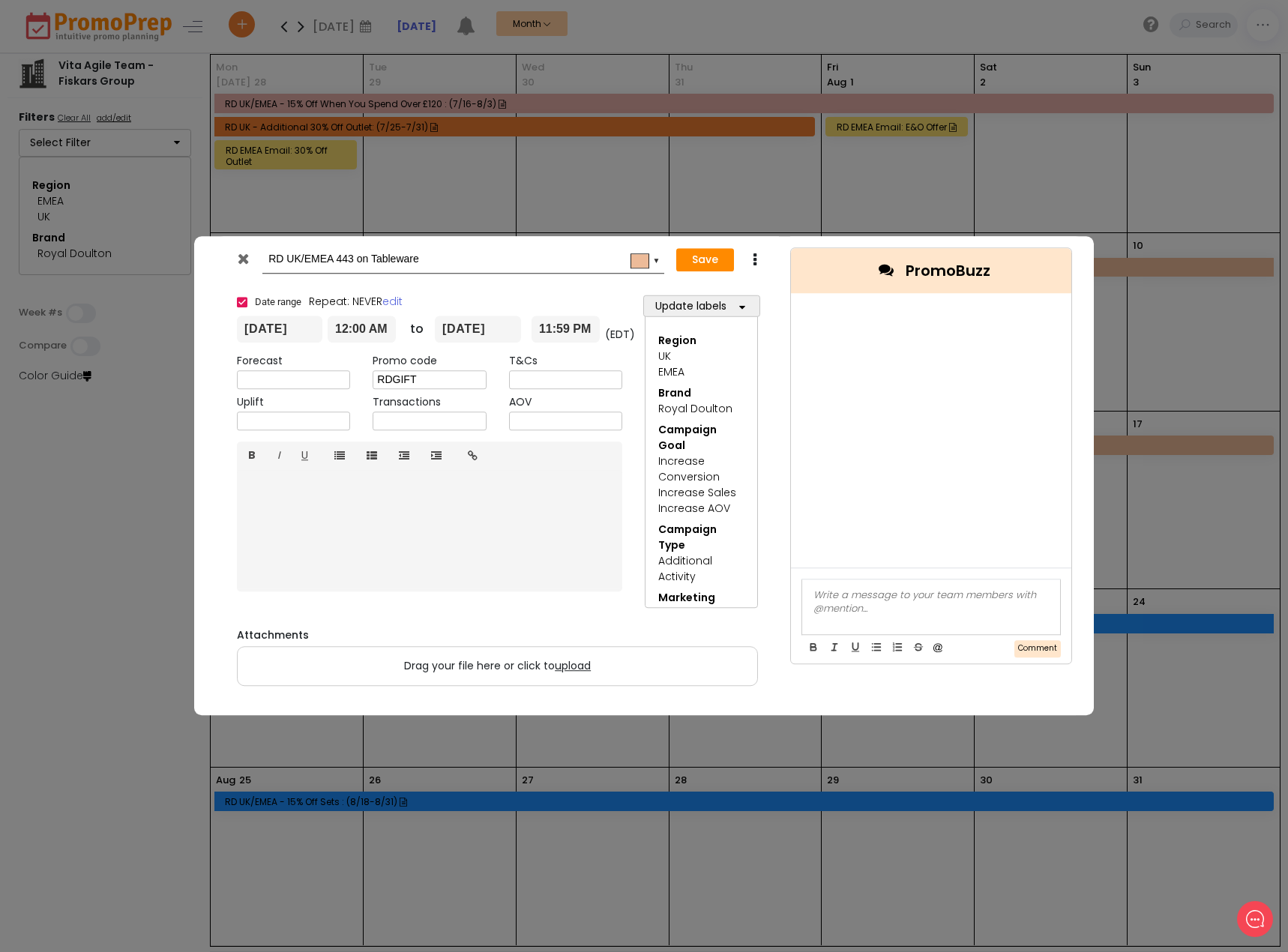
click at [245, 267] on div at bounding box center [244, 261] width 37 height 23
